Goal: Information Seeking & Learning: Understand process/instructions

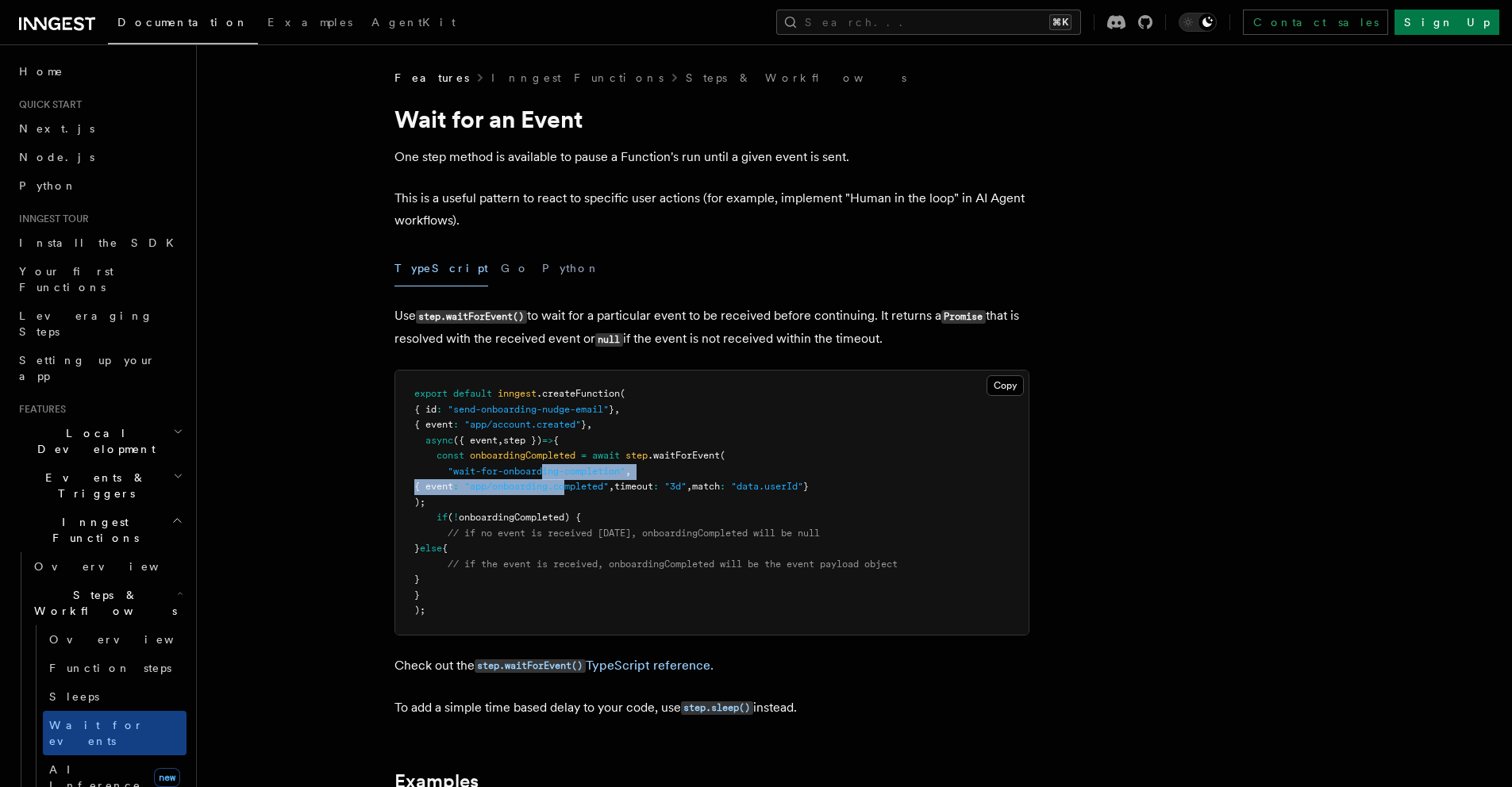
drag, startPoint x: 548, startPoint y: 473, endPoint x: 610, endPoint y: 493, distance: 65.1
click at [610, 493] on pre "export default inngest .createFunction ( { id : "send-onboarding-nudge-email" }…" at bounding box center [712, 502] width 633 height 264
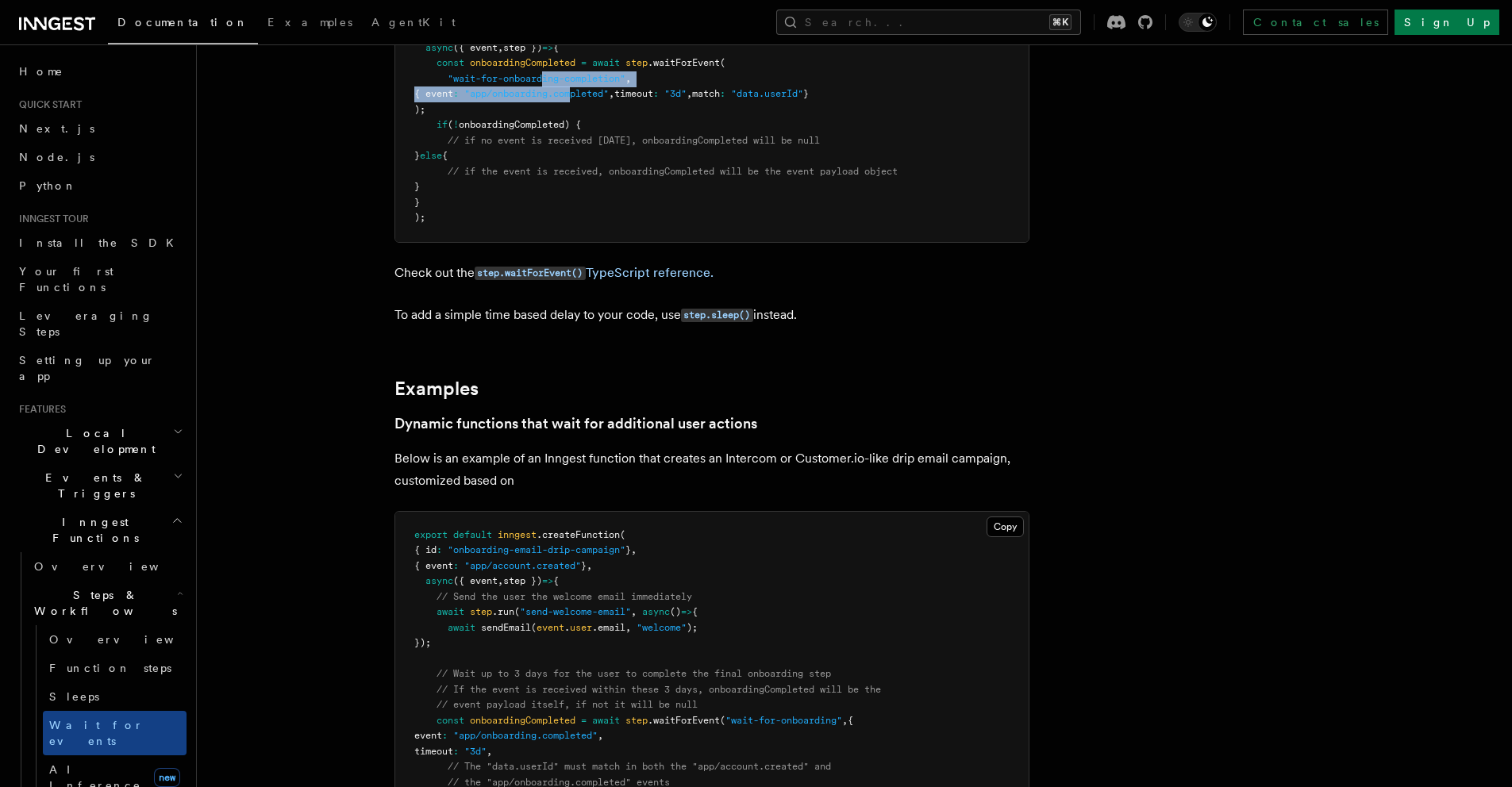
scroll to position [696, 0]
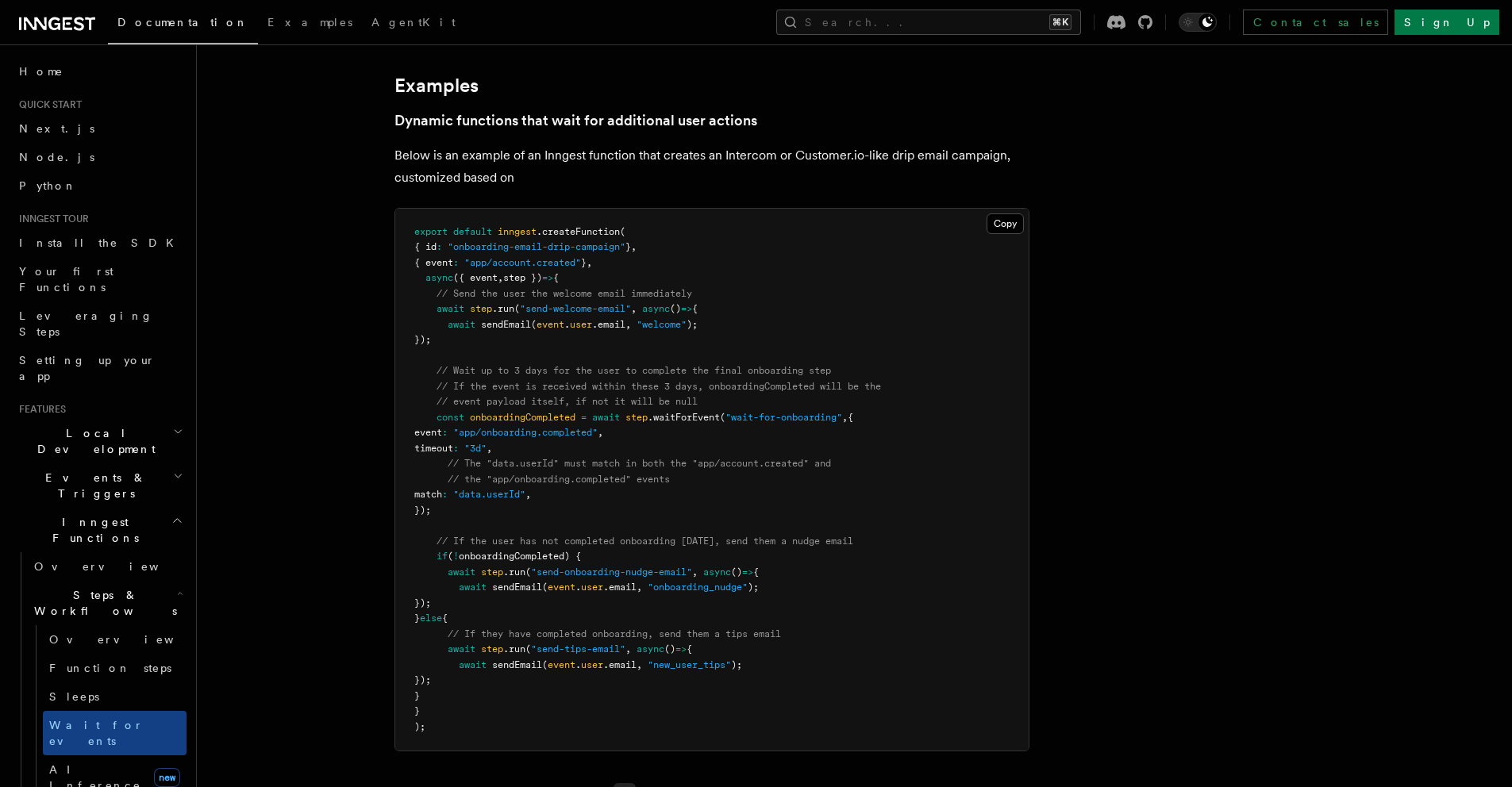
click at [610, 503] on pre "export default inngest .createFunction ( { id : "onboarding-email-drip-campaign…" at bounding box center [712, 480] width 633 height 543
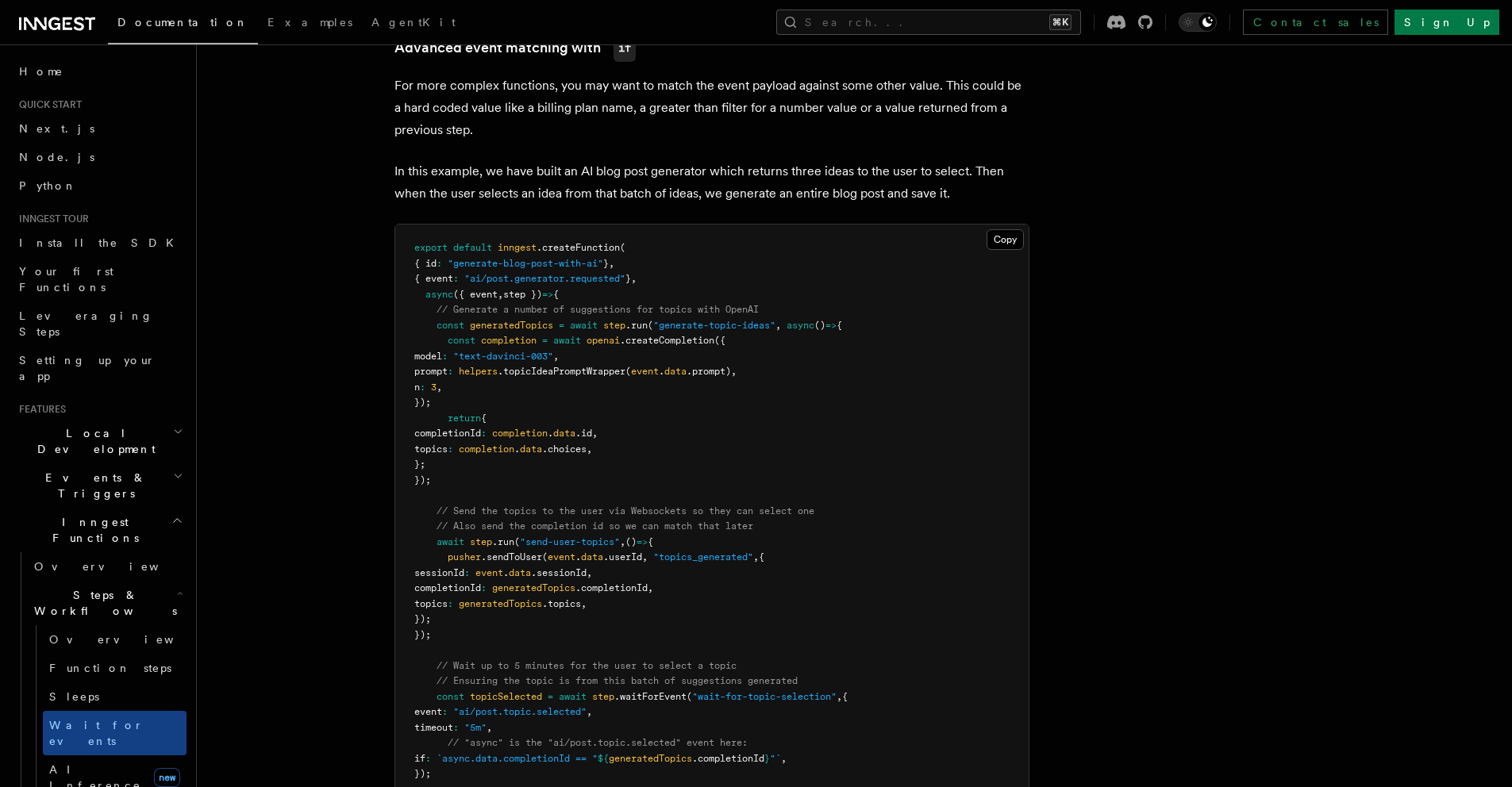
scroll to position [1704, 0]
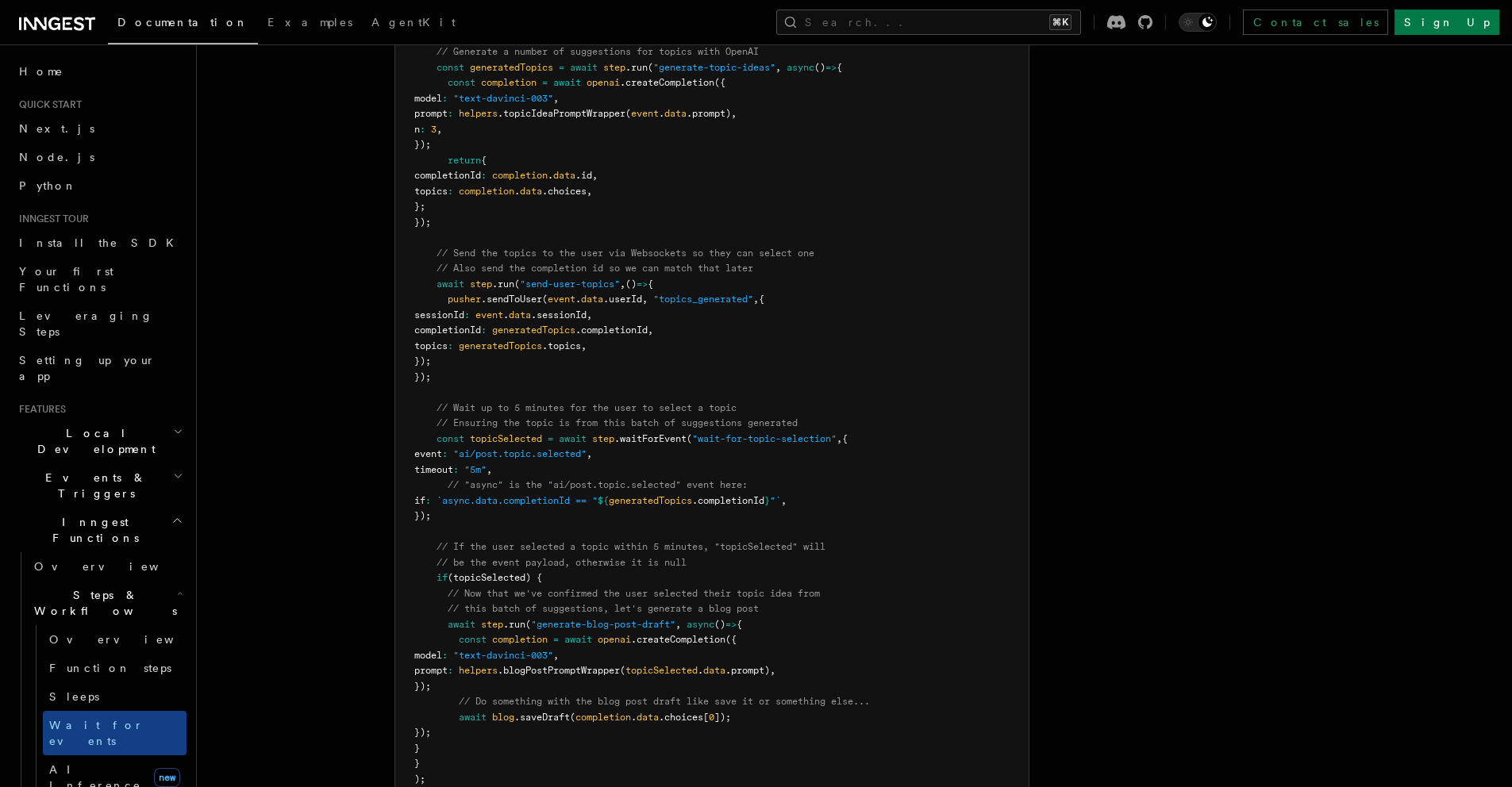
click at [540, 441] on span "topicSelected" at bounding box center [506, 439] width 73 height 11
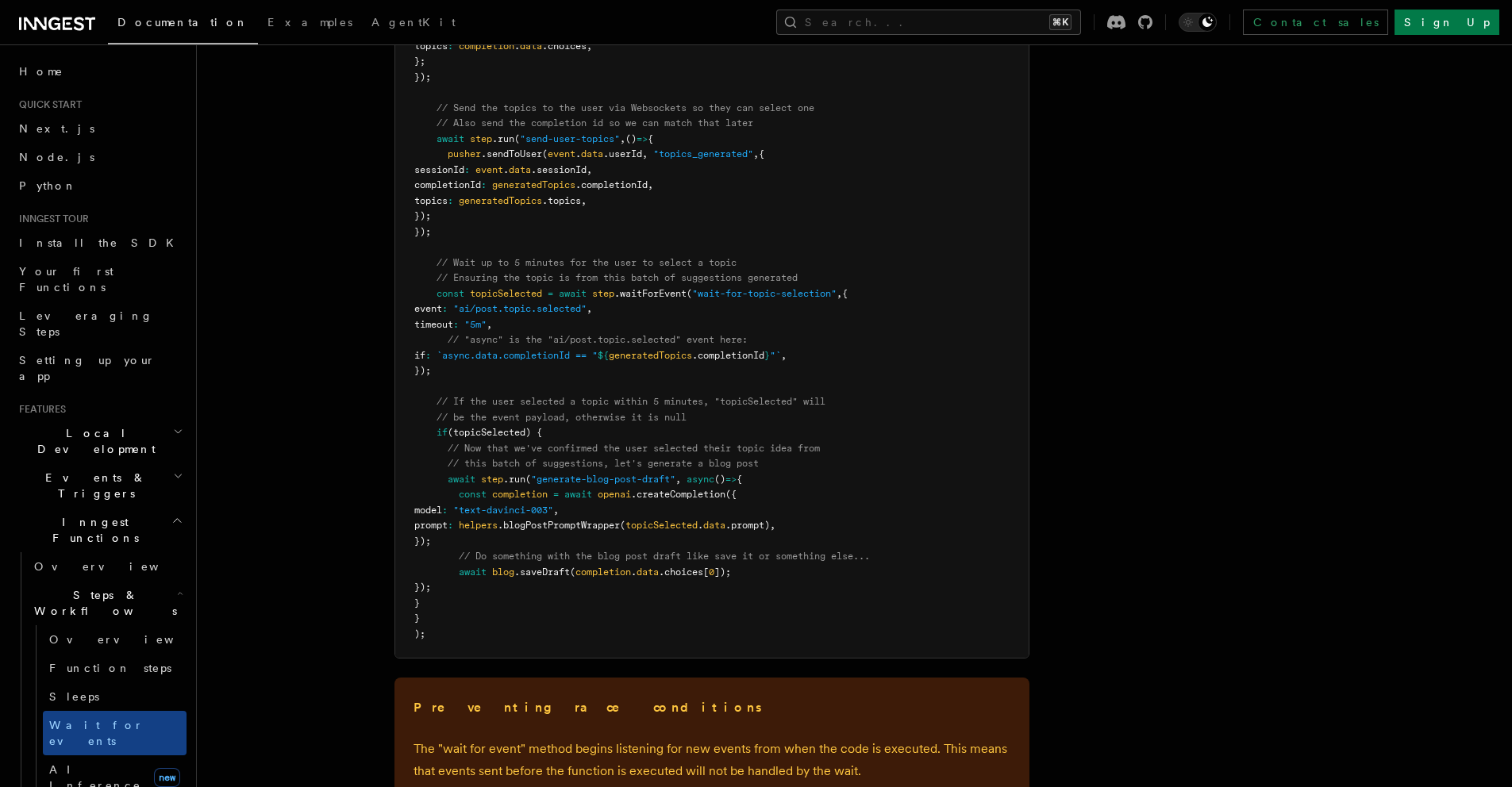
scroll to position [2093, 0]
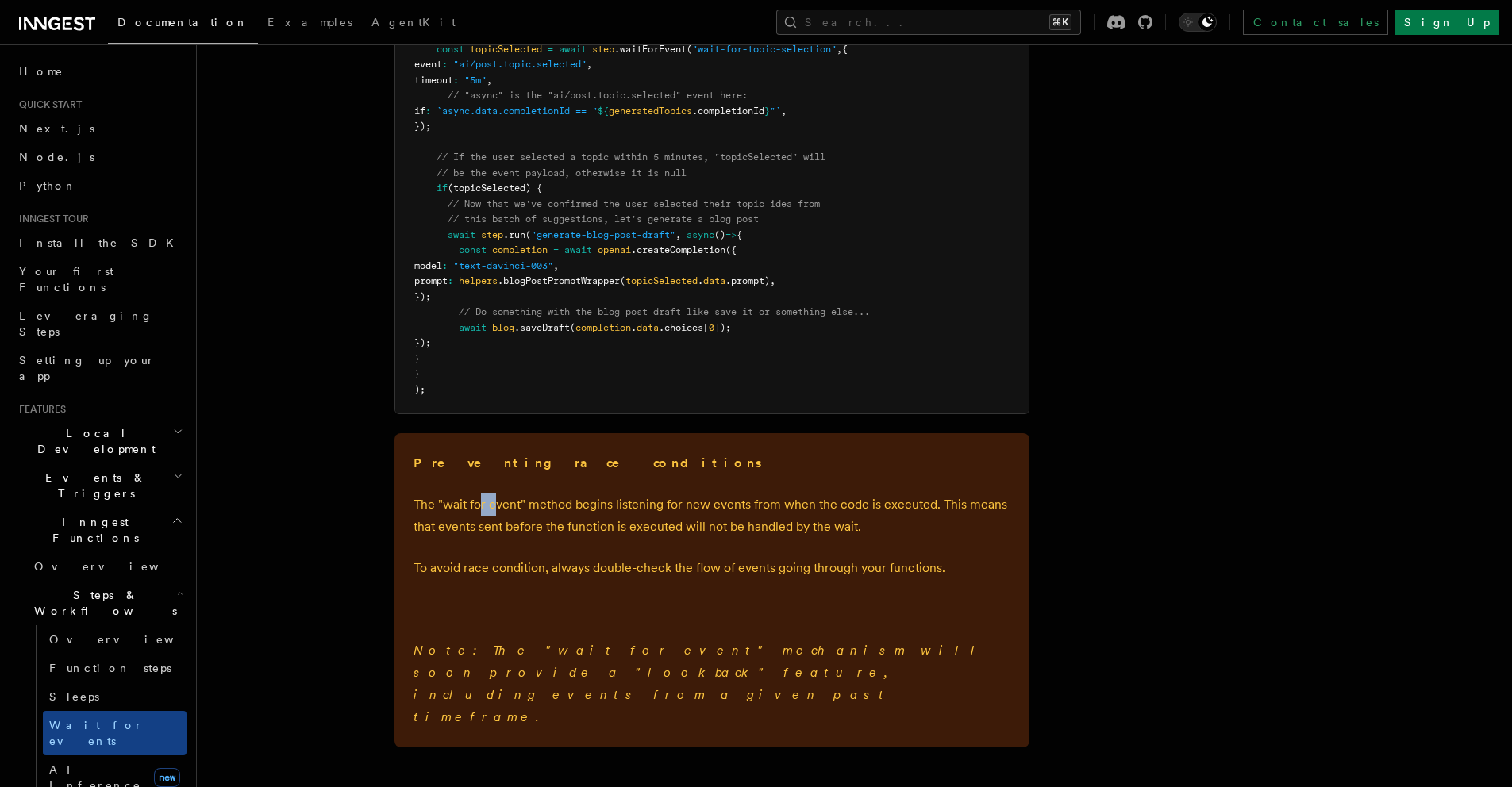
drag, startPoint x: 493, startPoint y: 505, endPoint x: 480, endPoint y: 504, distance: 13.0
click at [480, 504] on p "The "wait for event" method begins listening for new events from when the code …" at bounding box center [712, 516] width 597 height 45
drag, startPoint x: 480, startPoint y: 504, endPoint x: 516, endPoint y: 504, distance: 36.0
click at [511, 504] on p "The "wait for event" method begins listening for new events from when the code …" at bounding box center [712, 516] width 597 height 45
